Goal: Task Accomplishment & Management: Use online tool/utility

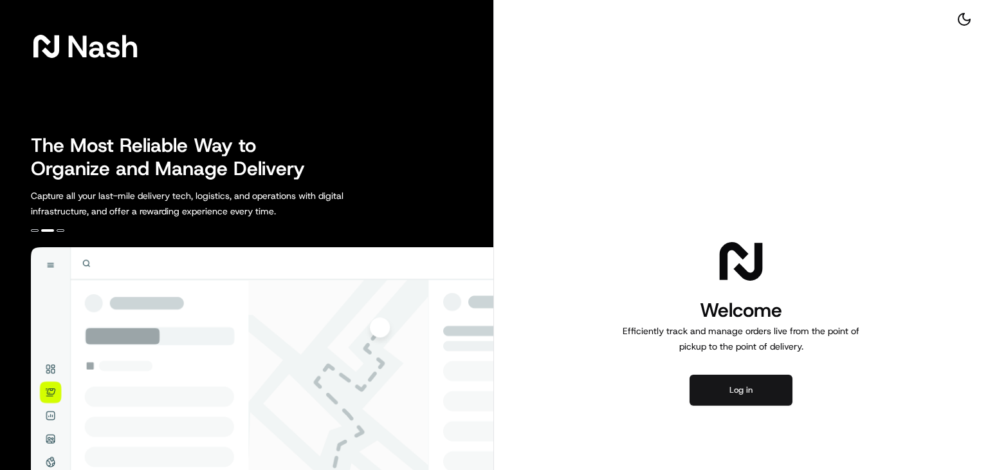
click at [724, 387] on button "Log in" at bounding box center [741, 389] width 103 height 31
